Goal: Task Accomplishment & Management: Use online tool/utility

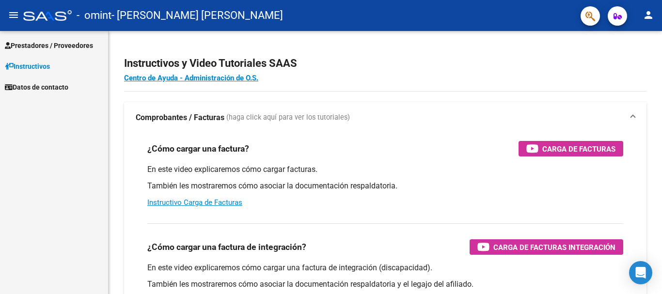
click at [48, 44] on span "Prestadores / Proveedores" at bounding box center [49, 45] width 88 height 11
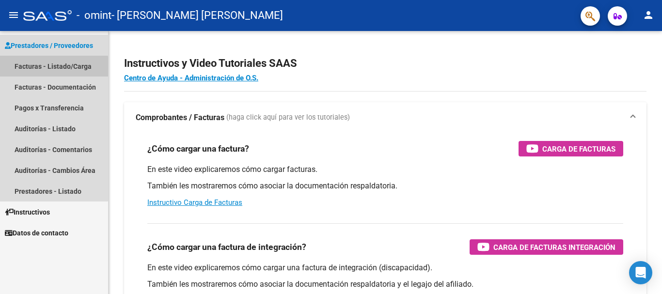
click at [50, 67] on link "Facturas - Listado/Carga" at bounding box center [54, 66] width 108 height 21
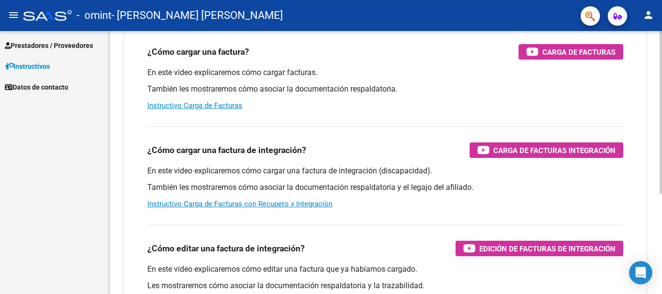
scroll to position [145, 0]
